Goal: Transaction & Acquisition: Purchase product/service

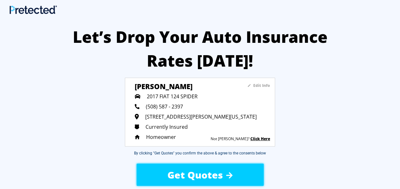
click at [256, 85] on sapn "Edit Info" at bounding box center [261, 85] width 17 height 5
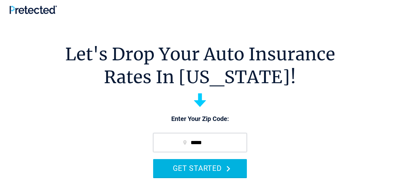
click at [230, 168] on button "GET STARTED" at bounding box center [200, 168] width 94 height 18
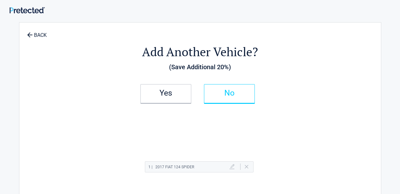
click at [219, 98] on link "No" at bounding box center [229, 93] width 51 height 19
